Goal: Transaction & Acquisition: Purchase product/service

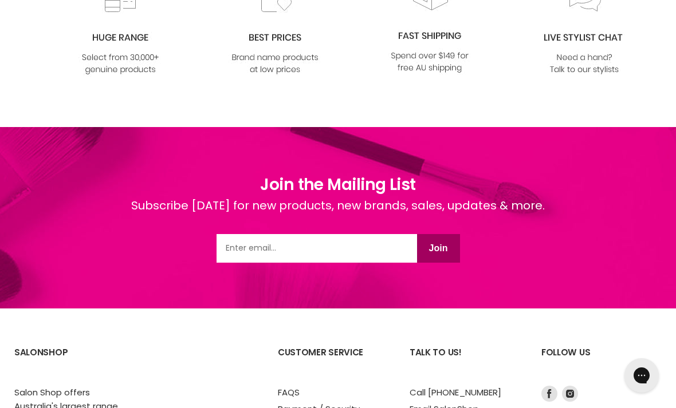
scroll to position [1476, 0]
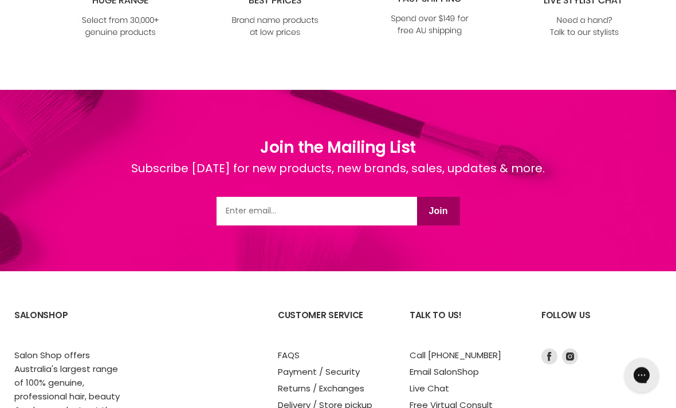
click at [240, 207] on input "Email" at bounding box center [316, 212] width 200 height 29
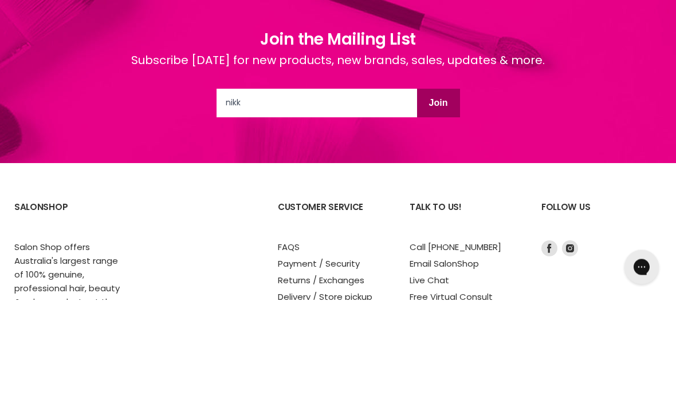
type input "nikki"
type input "nikkikwood@gmail.com"
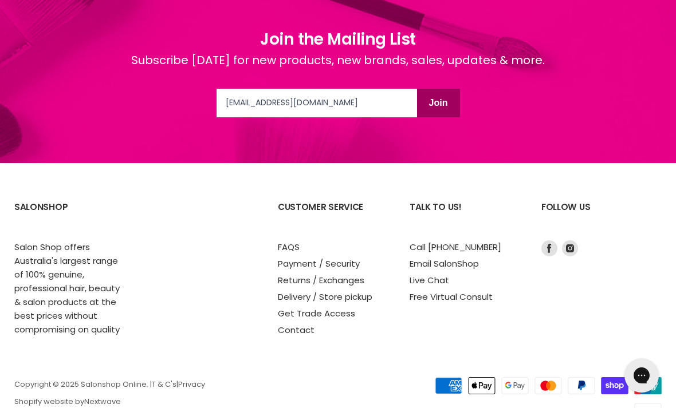
click at [437, 105] on button "Join" at bounding box center [438, 103] width 43 height 29
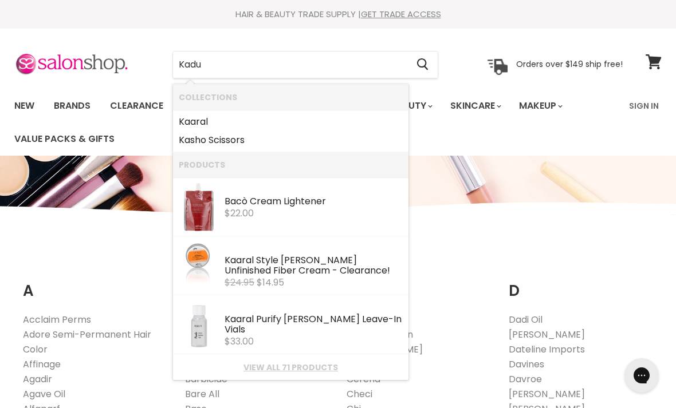
type input "Kadus"
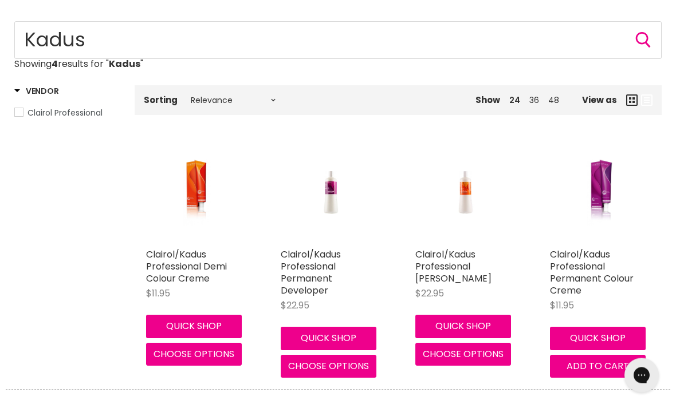
scroll to position [151, 0]
click at [566, 279] on link "Clairol/Kadus Professional Permanent Colour Creme" at bounding box center [592, 272] width 84 height 49
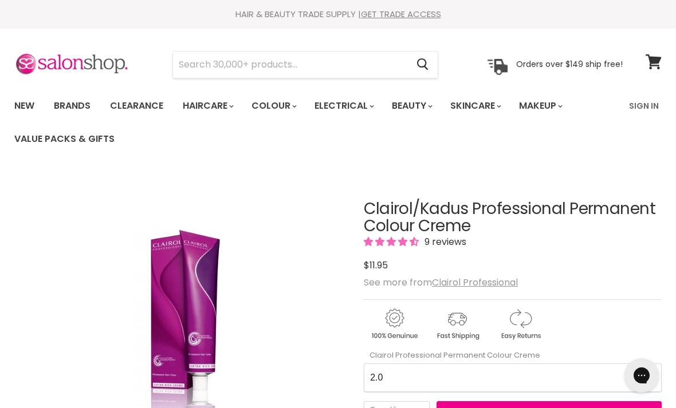
click at [396, 381] on Creme-0-0 "2.0 2.8 3.0 3.6 4.0 4.07 4.65 4.71 4.75 4.77 5.0 5.07 5.1 5.46 5.5 5.6 5.7 5.71…" at bounding box center [513, 378] width 298 height 29
select Creme-0-0 "6.77"
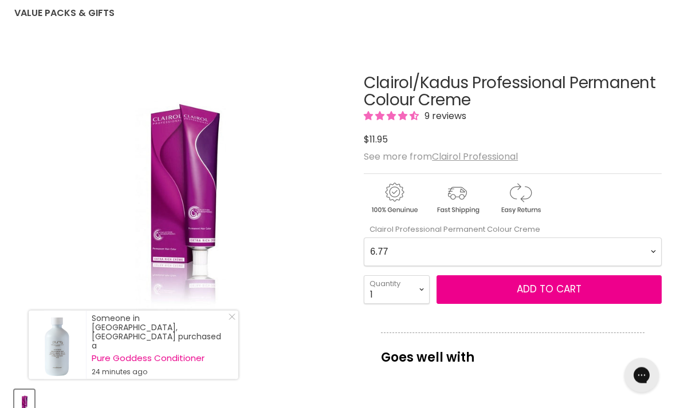
scroll to position [126, 0]
click at [643, 385] on div "Gorgias live chat" at bounding box center [641, 375] width 23 height 23
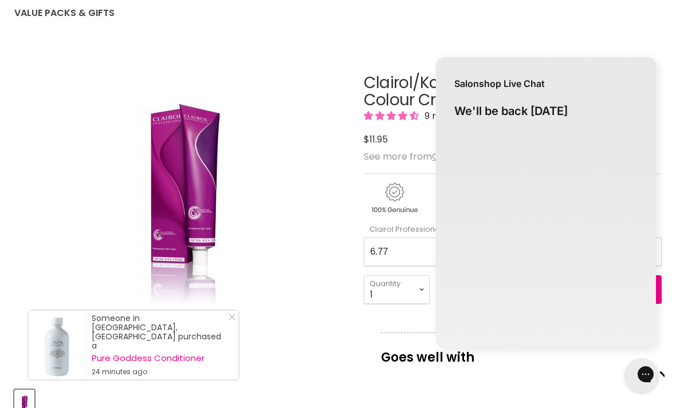
scroll to position [0, 0]
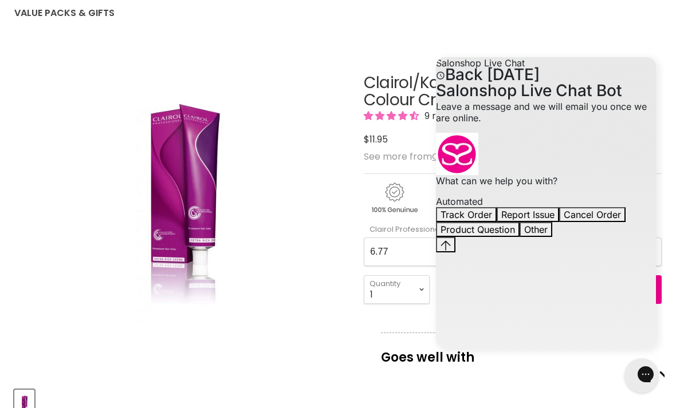
click at [322, 70] on div "Click or scroll to zoom Tap or pinch to zoom" at bounding box center [180, 212] width 333 height 333
click at [675, 380] on icon "Gorgias live chat" at bounding box center [681, 374] width 11 height 11
